Goal: Information Seeking & Learning: Find specific page/section

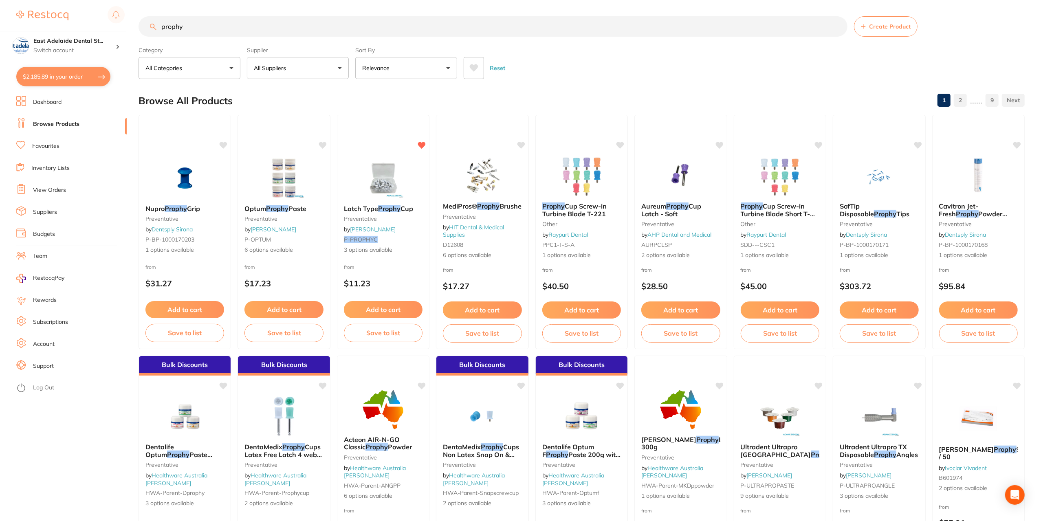
scroll to position [650, 0]
drag, startPoint x: 187, startPoint y: 24, endPoint x: 276, endPoint y: 35, distance: 90.0
click at [55, 15] on div "$2,185.89 [STREET_ADDRESS] Switch account East Adelaide Dental Studio $2,185.89…" at bounding box center [520, 260] width 1041 height 521
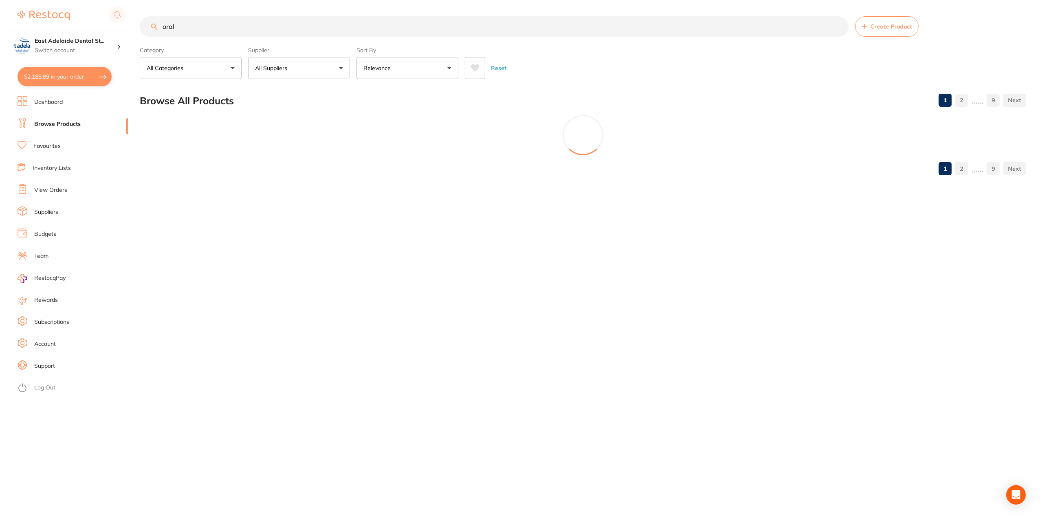
scroll to position [0, 0]
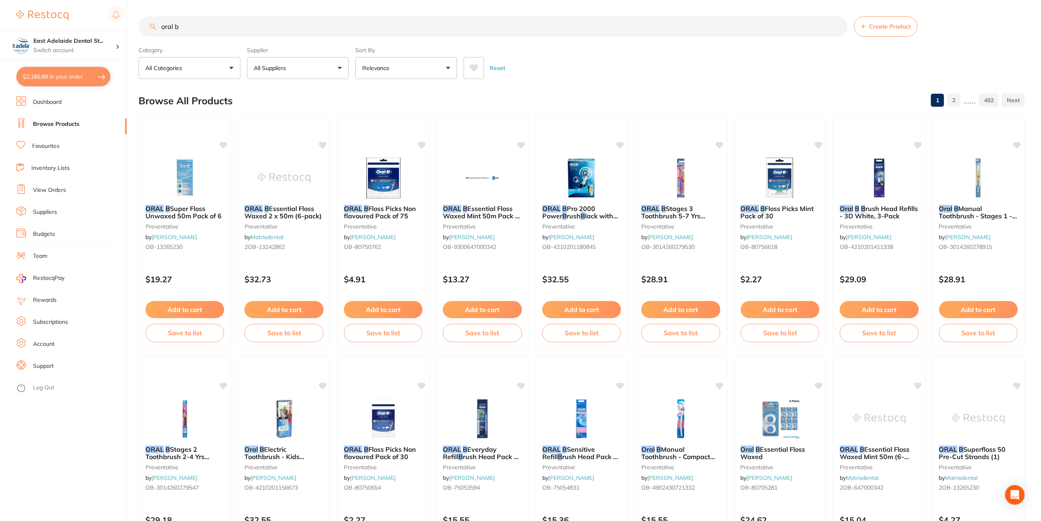
drag, startPoint x: 286, startPoint y: 217, endPoint x: 296, endPoint y: 242, distance: 27.2
click at [286, 217] on span "Essential Floss Waxed 2 x 50m (6-pack)" at bounding box center [282, 212] width 77 height 15
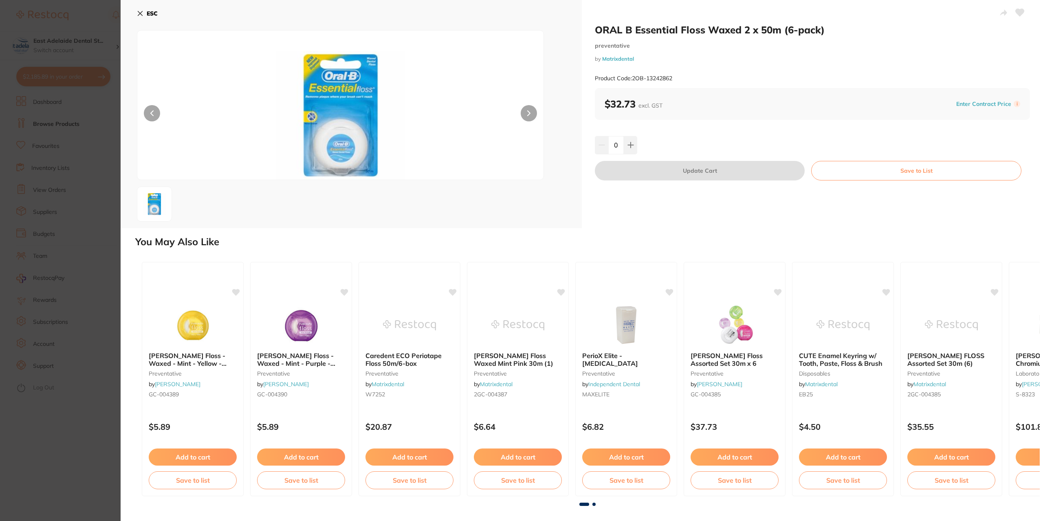
click at [592, 504] on span at bounding box center [593, 504] width 3 height 3
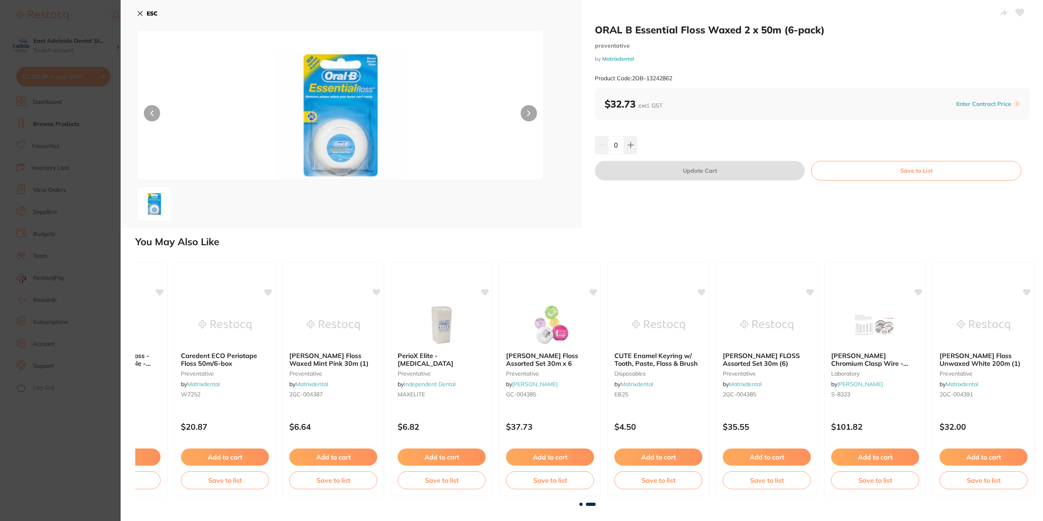
scroll to position [0, 187]
drag, startPoint x: 595, startPoint y: 28, endPoint x: 775, endPoint y: 31, distance: 180.1
click at [775, 31] on h2 "ORAL B Essential Floss Waxed 2 x 50m (6-pack)" at bounding box center [812, 30] width 435 height 12
click at [100, 341] on section "ORAL B Essential Floss Waxed 2 x 50m (6-pack) preventative by Matrixdental Prod…" at bounding box center [521, 260] width 1043 height 521
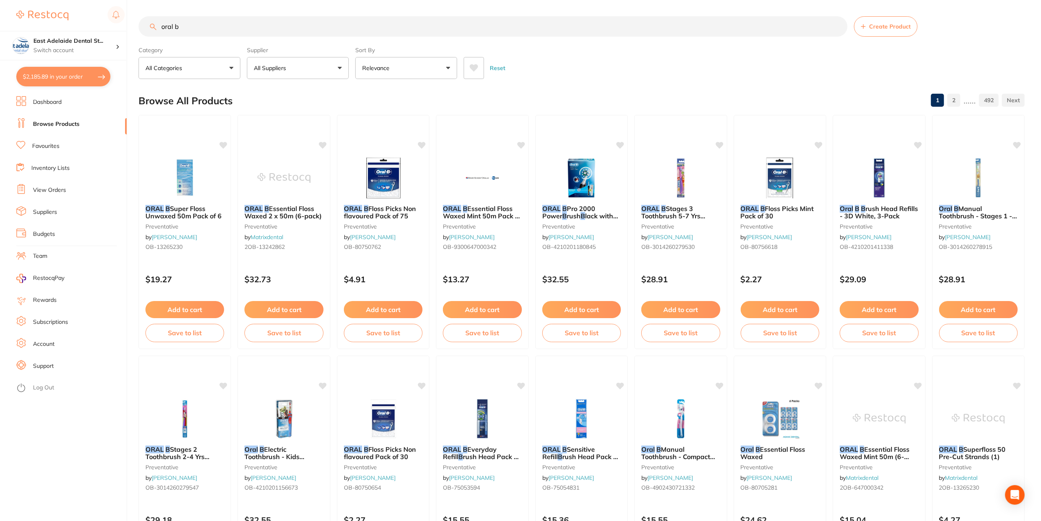
click at [201, 23] on input "oral b" at bounding box center [493, 26] width 709 height 20
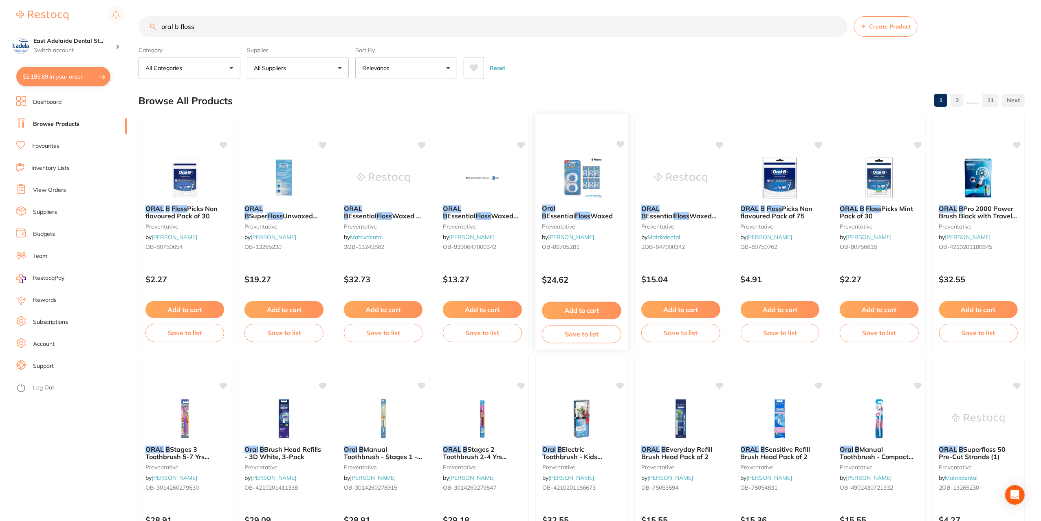
click at [614, 225] on small "preventative" at bounding box center [581, 226] width 79 height 7
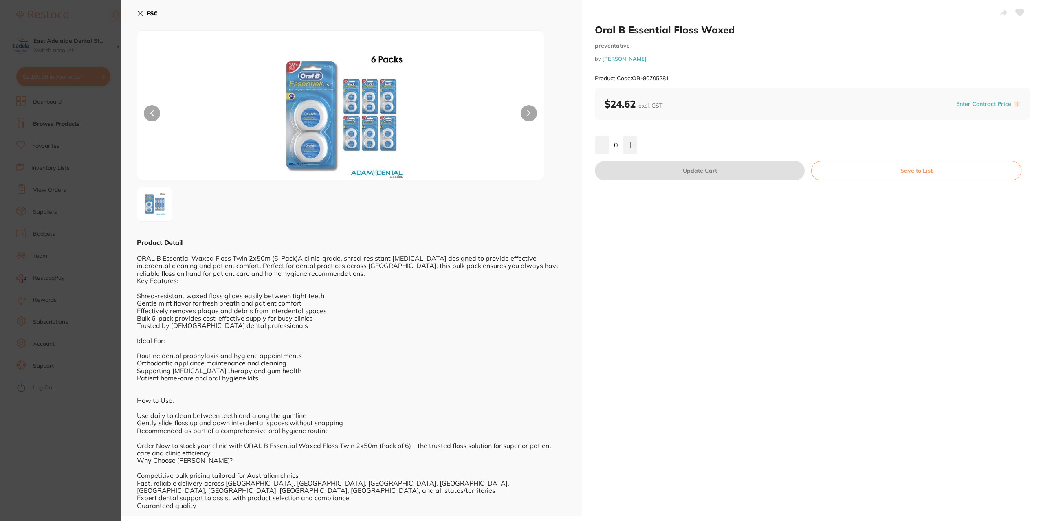
click at [76, 345] on section "Oral B Essential Floss Waxed preventative by [PERSON_NAME] Product Code: OB-807…" at bounding box center [521, 260] width 1043 height 521
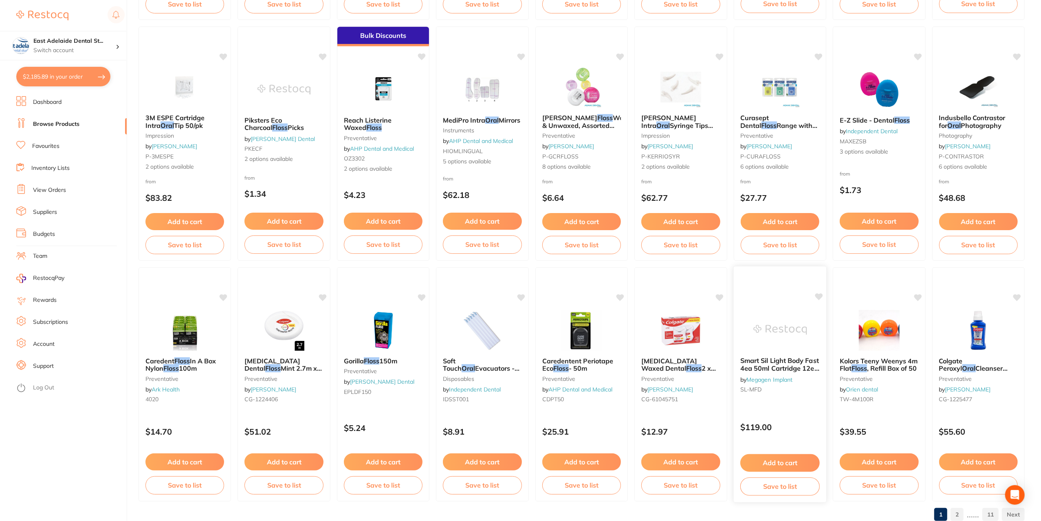
scroll to position [1074, 0]
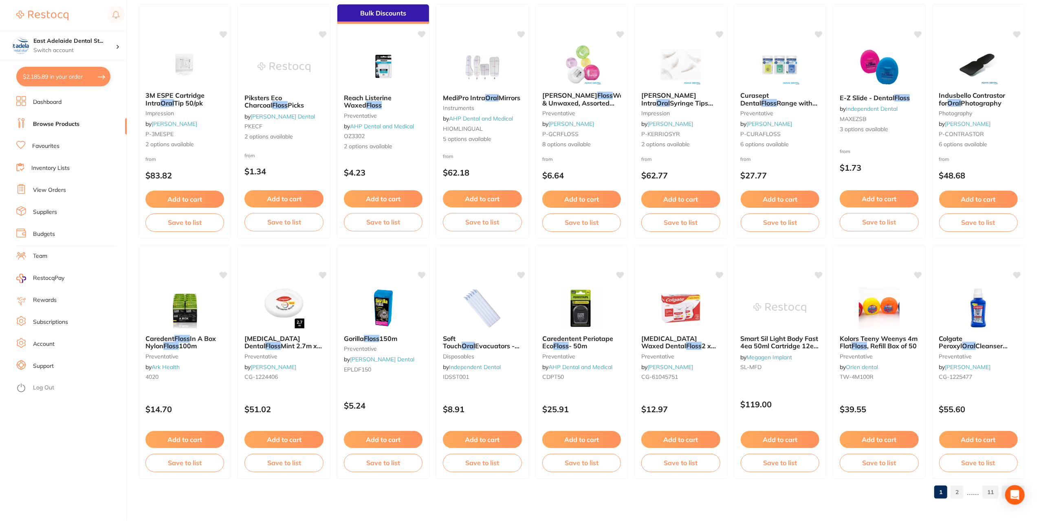
click at [956, 495] on link "2" at bounding box center [957, 492] width 13 height 16
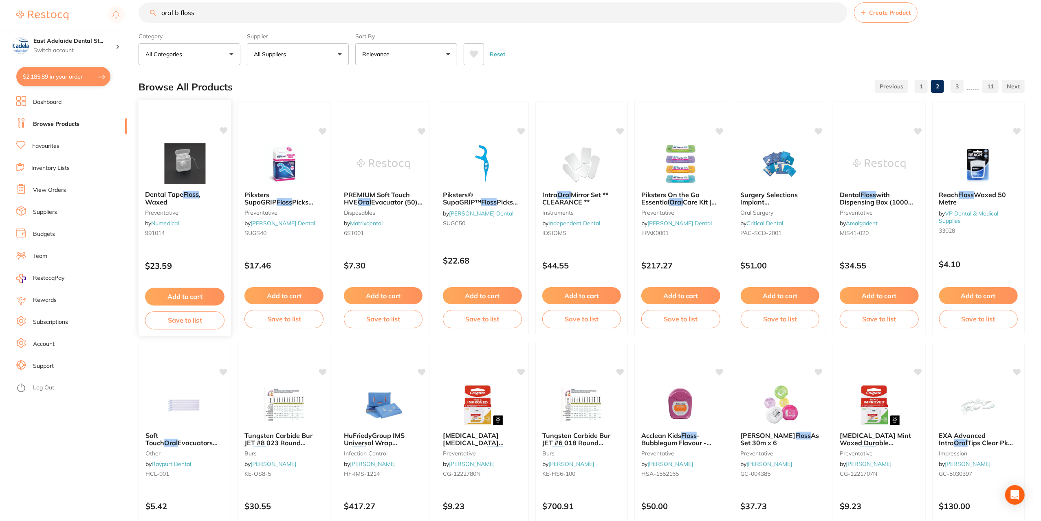
scroll to position [0, 0]
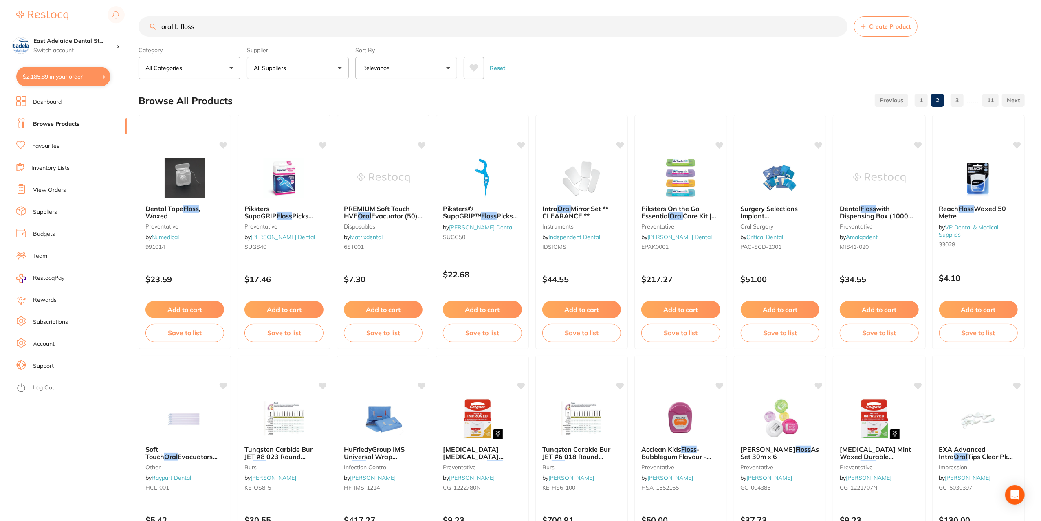
click at [215, 29] on input "oral b floss" at bounding box center [493, 26] width 709 height 20
type input "oral b teflon floss"
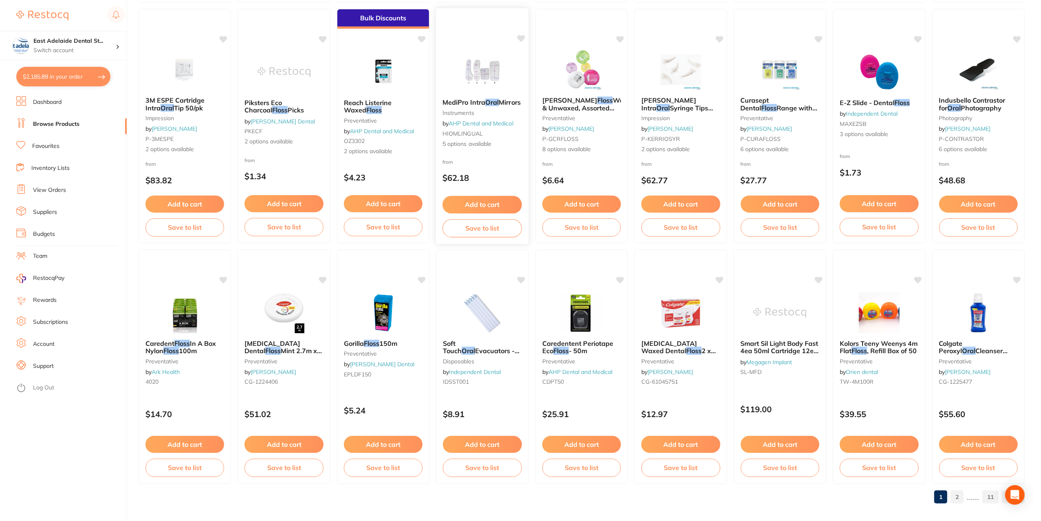
scroll to position [1074, 0]
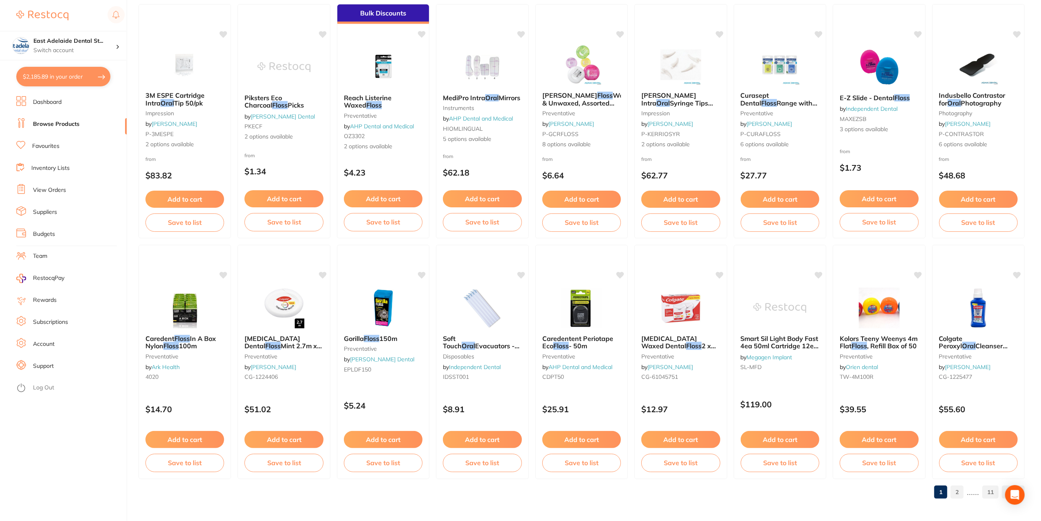
click at [957, 493] on link "2" at bounding box center [957, 492] width 13 height 16
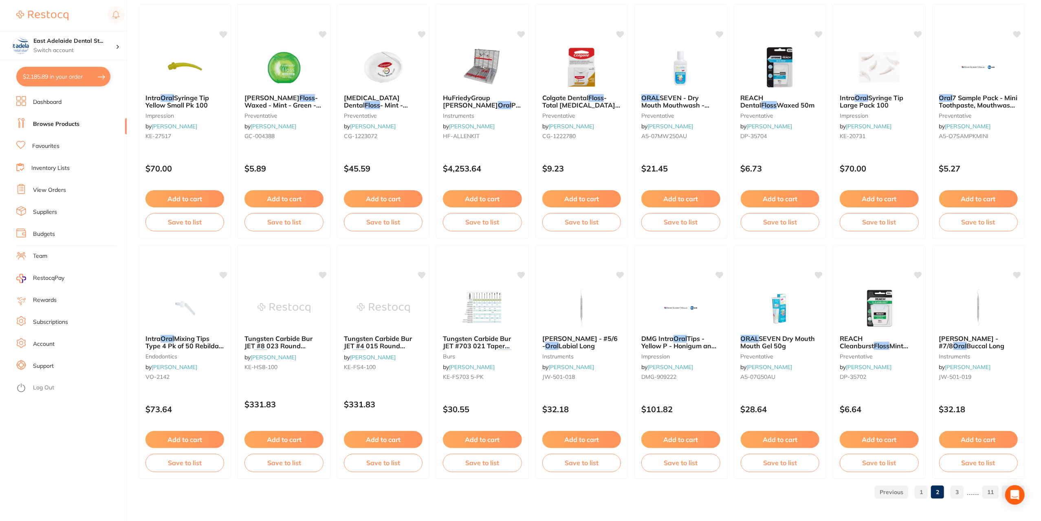
click at [959, 497] on link "3" at bounding box center [957, 492] width 13 height 16
